Goal: Information Seeking & Learning: Find specific fact

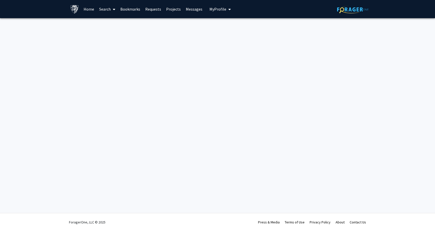
click at [174, 10] on link "Projects" at bounding box center [174, 9] width 20 height 18
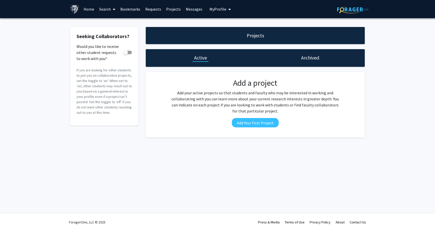
click at [108, 10] on link "Search" at bounding box center [107, 9] width 21 height 18
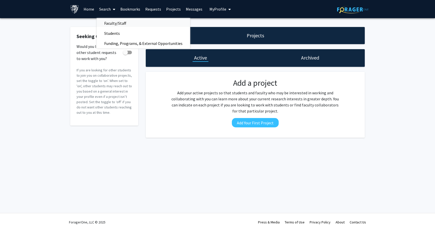
click at [111, 23] on span "Faculty/Staff" at bounding box center [115, 23] width 37 height 10
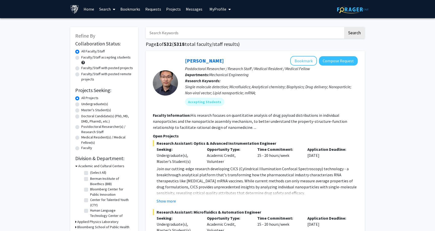
click at [108, 9] on link "Search" at bounding box center [107, 9] width 21 height 18
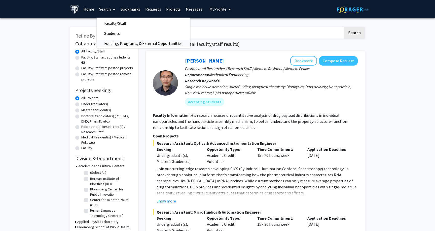
click at [109, 41] on span "Funding, Programs, & External Opportunities" at bounding box center [143, 43] width 93 height 10
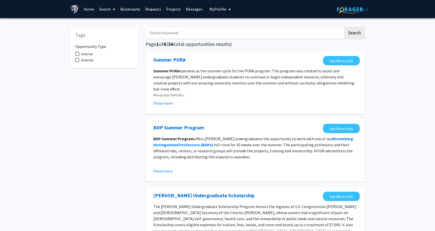
click at [106, 10] on link "Search" at bounding box center [107, 9] width 21 height 18
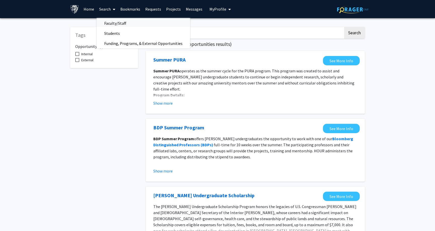
click at [108, 20] on span "Faculty/Staff" at bounding box center [115, 23] width 37 height 10
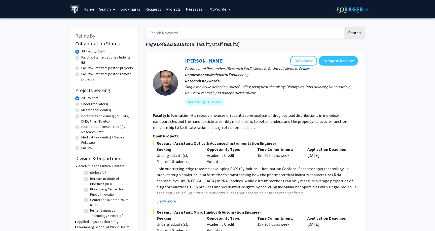
click at [194, 35] on input "Search Keywords" at bounding box center [245, 33] width 198 height 12
type input "plastic"
click at [344, 27] on button "Search" at bounding box center [354, 33] width 21 height 12
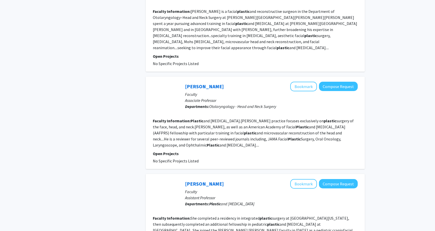
scroll to position [986, 0]
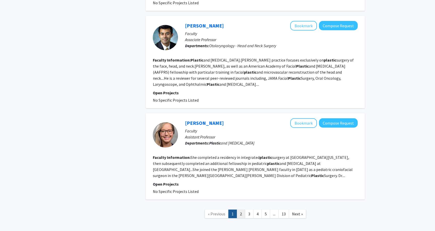
click at [241, 209] on link "2" at bounding box center [241, 213] width 9 height 9
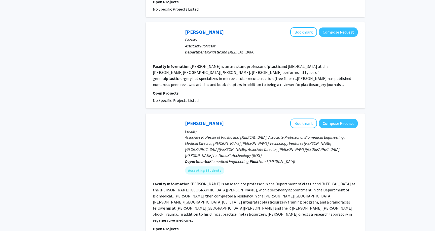
scroll to position [814, 0]
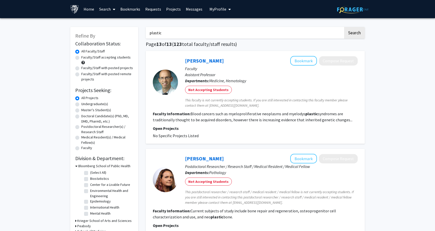
scroll to position [163, 0]
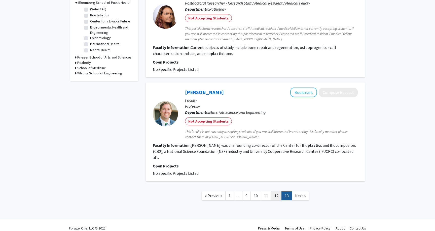
click at [276, 191] on link "12" at bounding box center [276, 195] width 11 height 9
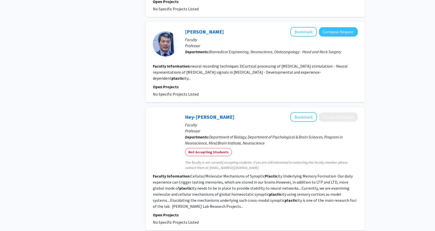
scroll to position [747, 0]
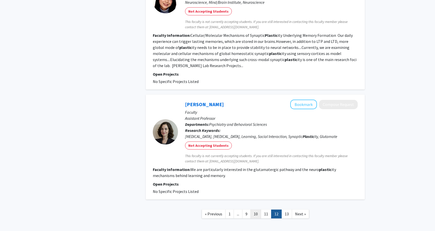
click at [253, 209] on link "10" at bounding box center [255, 213] width 11 height 9
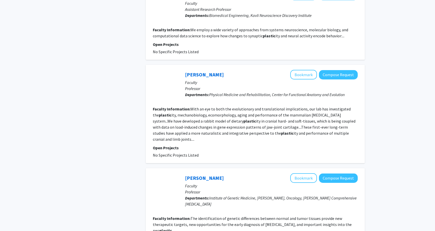
scroll to position [746, 0]
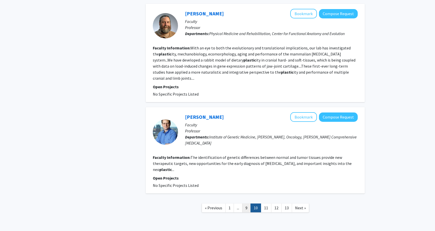
click at [245, 203] on link "9" at bounding box center [246, 207] width 9 height 9
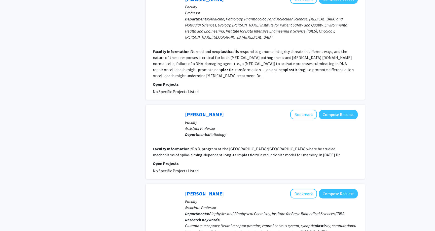
scroll to position [860, 0]
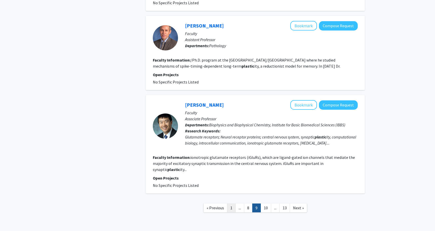
click at [231, 203] on link "1" at bounding box center [231, 207] width 9 height 9
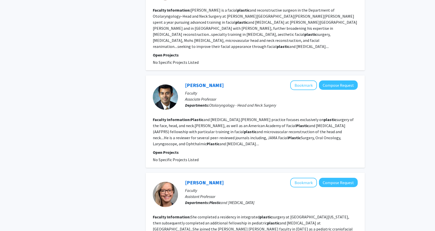
scroll to position [986, 0]
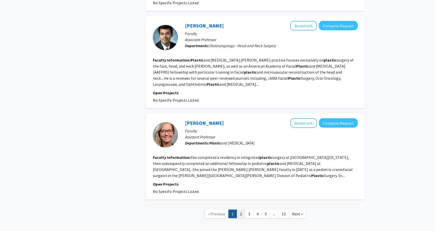
click at [240, 209] on link "2" at bounding box center [241, 213] width 9 height 9
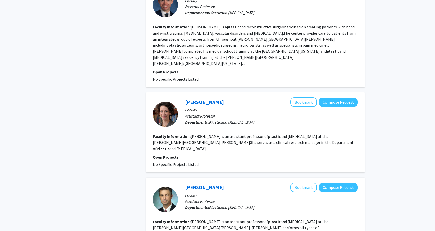
scroll to position [820, 0]
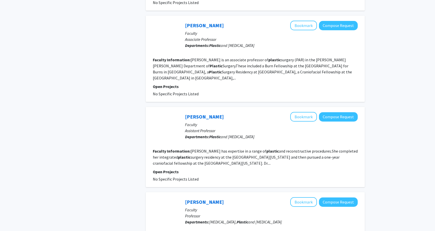
scroll to position [784, 0]
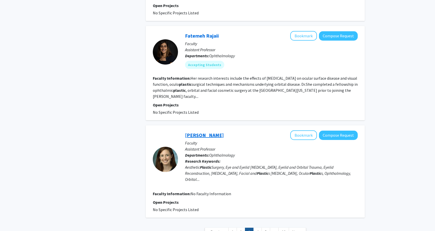
click at [209, 132] on link "[PERSON_NAME]" at bounding box center [204, 135] width 39 height 6
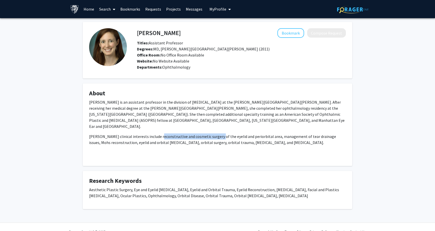
drag, startPoint x: 156, startPoint y: 131, endPoint x: 215, endPoint y: 131, distance: 59.4
click at [215, 133] on p "[PERSON_NAME] clinical interests include reconstructive and cosmetic surgery of…" at bounding box center [217, 139] width 257 height 12
copy p "reconstructive and cosmetic surgery"
